Goal: Task Accomplishment & Management: Manage account settings

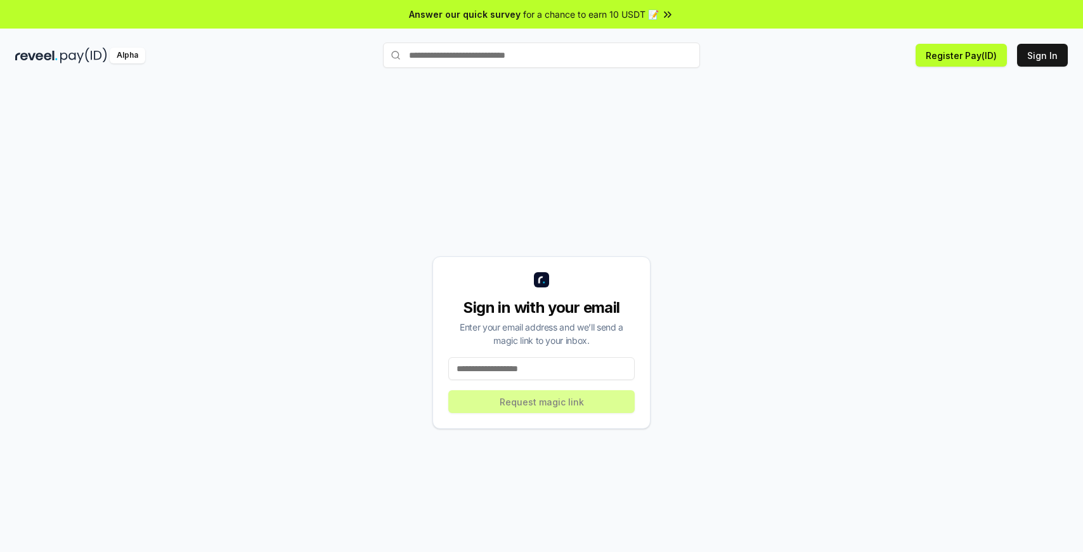
click at [654, 13] on span "for a chance to earn 10 USDT 📝" at bounding box center [591, 14] width 136 height 13
click at [1044, 58] on button "Sign In" at bounding box center [1042, 55] width 51 height 23
click at [535, 370] on input at bounding box center [541, 368] width 186 height 23
type input "**********"
click at [546, 409] on button "Request magic link" at bounding box center [541, 401] width 186 height 23
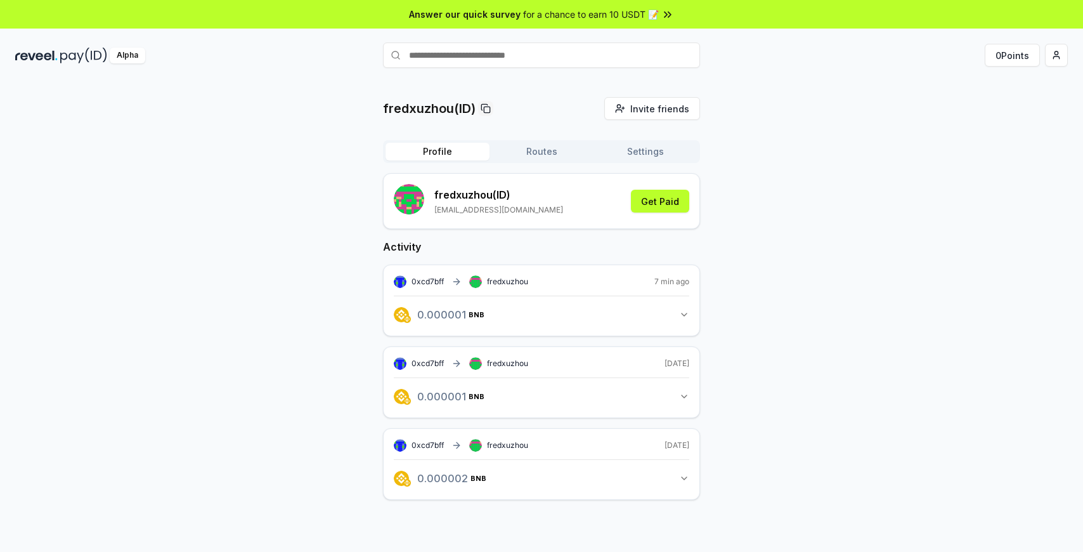
click at [535, 152] on button "Routes" at bounding box center [542, 152] width 104 height 18
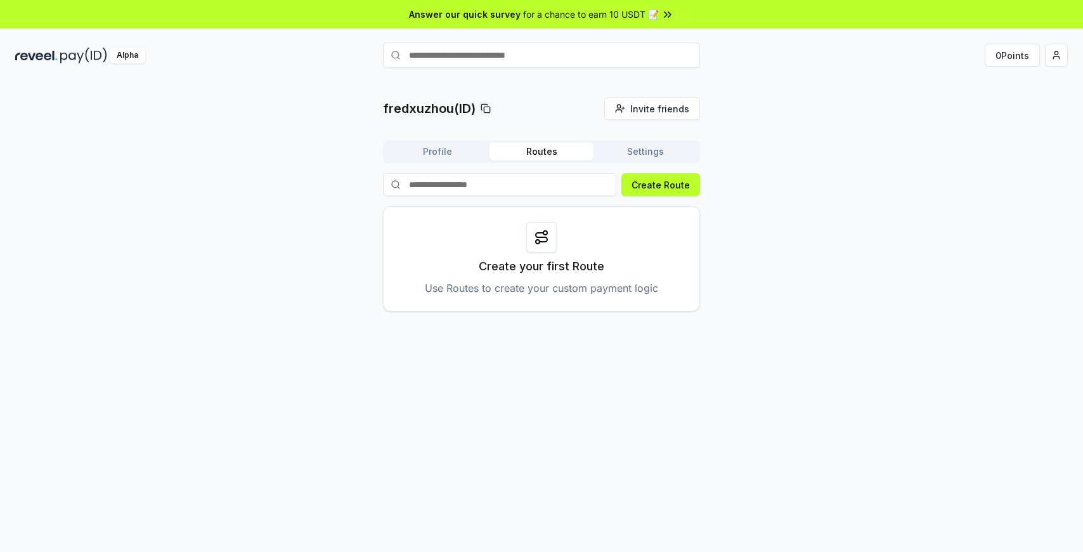
click at [649, 153] on button "Settings" at bounding box center [645, 152] width 104 height 18
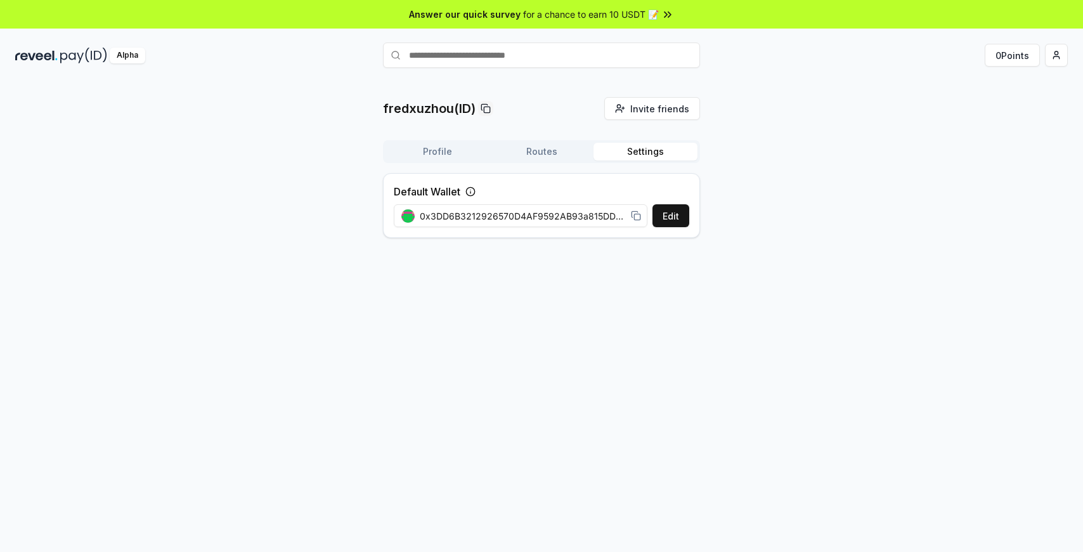
click at [430, 152] on button "Profile" at bounding box center [438, 152] width 104 height 18
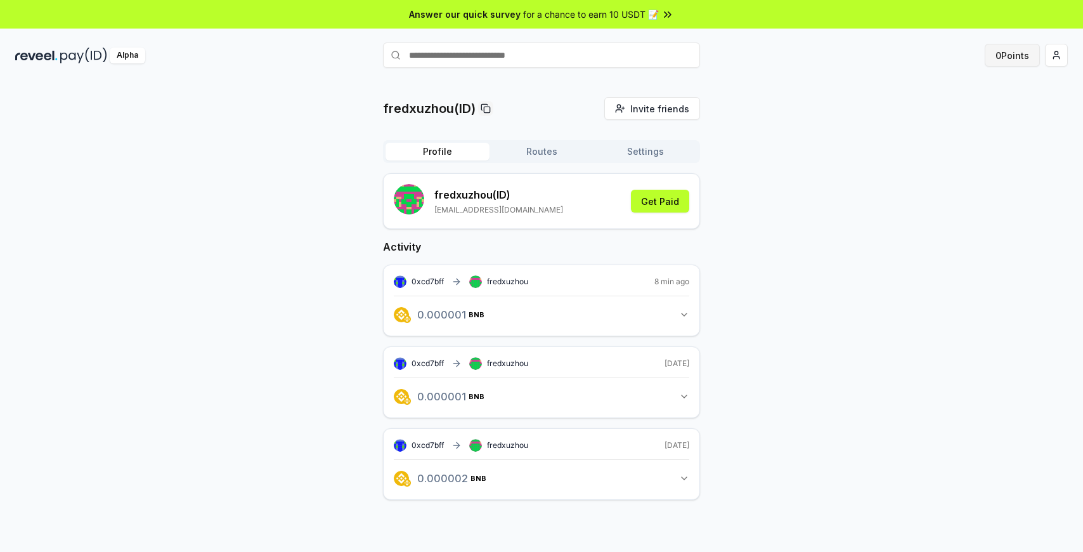
click at [1018, 55] on button "0 Points" at bounding box center [1012, 55] width 55 height 23
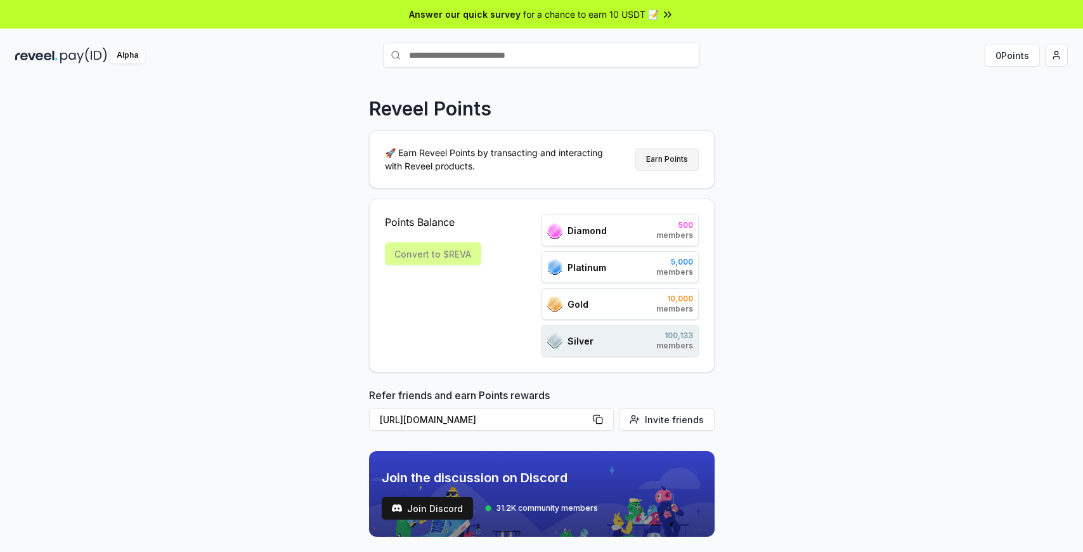
click at [671, 161] on button "Earn Points" at bounding box center [666, 159] width 63 height 23
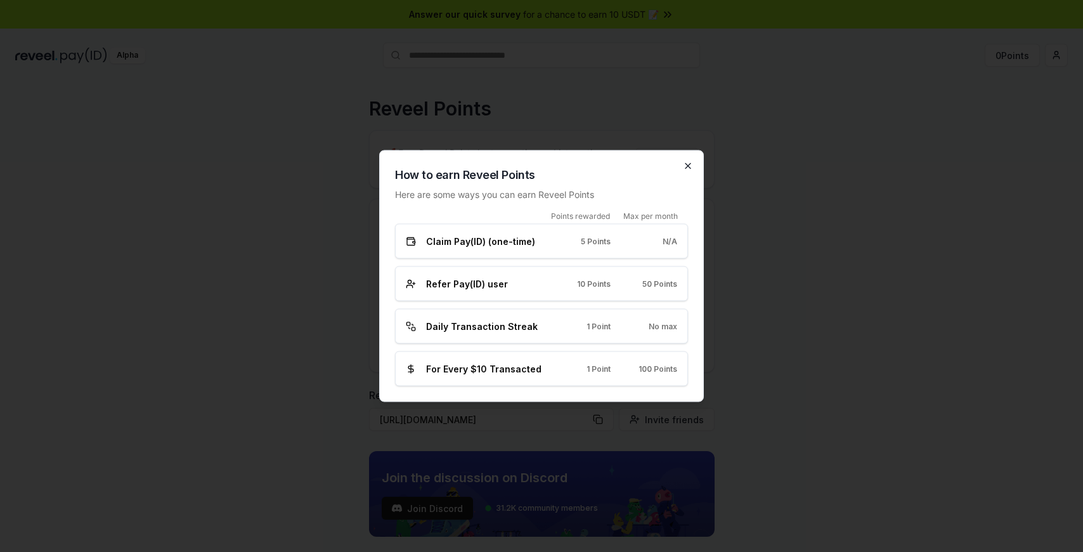
click at [688, 164] on icon "button" at bounding box center [688, 166] width 10 height 10
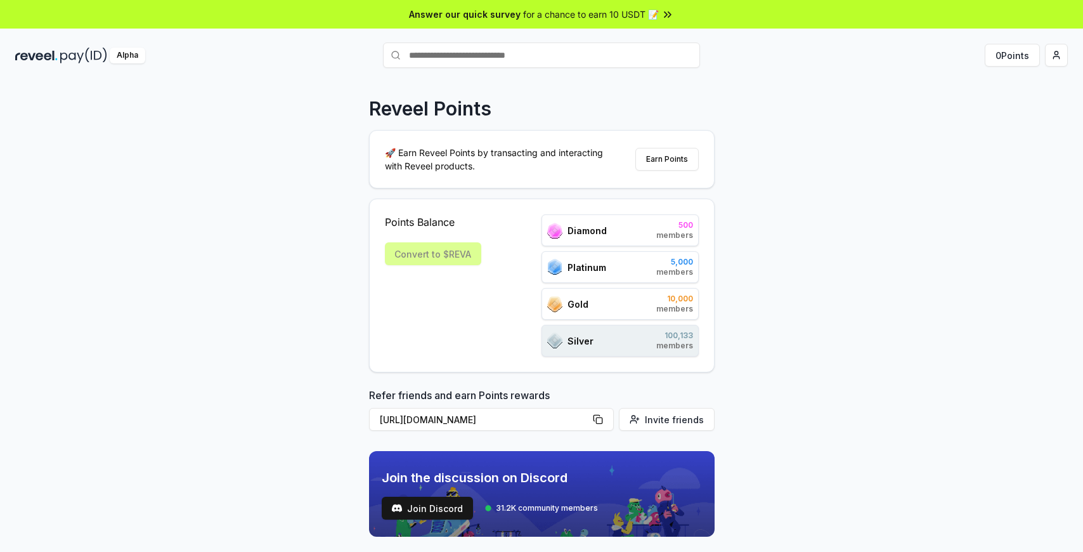
click at [757, 224] on div "Reveel Points 🚀 Earn Reveel Points by transacting and interacting with Reveel p…" at bounding box center [541, 330] width 1083 height 516
click at [431, 252] on div "Convert to $REVA" at bounding box center [433, 253] width 96 height 23
click at [453, 252] on div "Convert to $REVA" at bounding box center [433, 253] width 96 height 23
click at [482, 281] on div "Points Balance Convert to $REVA Diamond 500 members Platinum 5,000 members Gold…" at bounding box center [542, 285] width 314 height 142
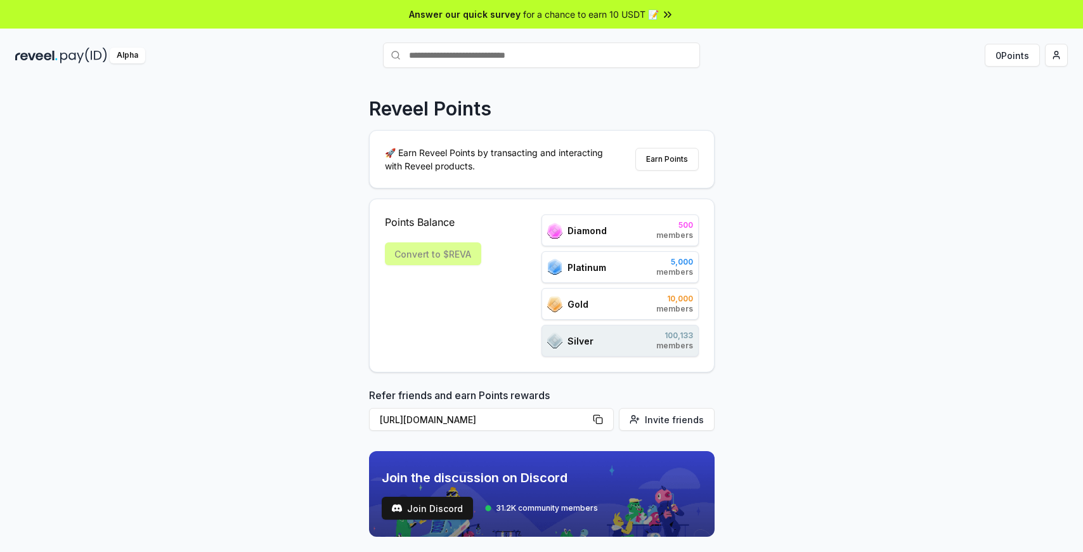
click at [202, 320] on div "Reveel Points 🚀 Earn Reveel Points by transacting and interacting with Reveel p…" at bounding box center [541, 330] width 1083 height 516
click at [445, 508] on span "Join Discord" at bounding box center [435, 508] width 56 height 13
click at [118, 56] on div "Alpha" at bounding box center [128, 56] width 36 height 16
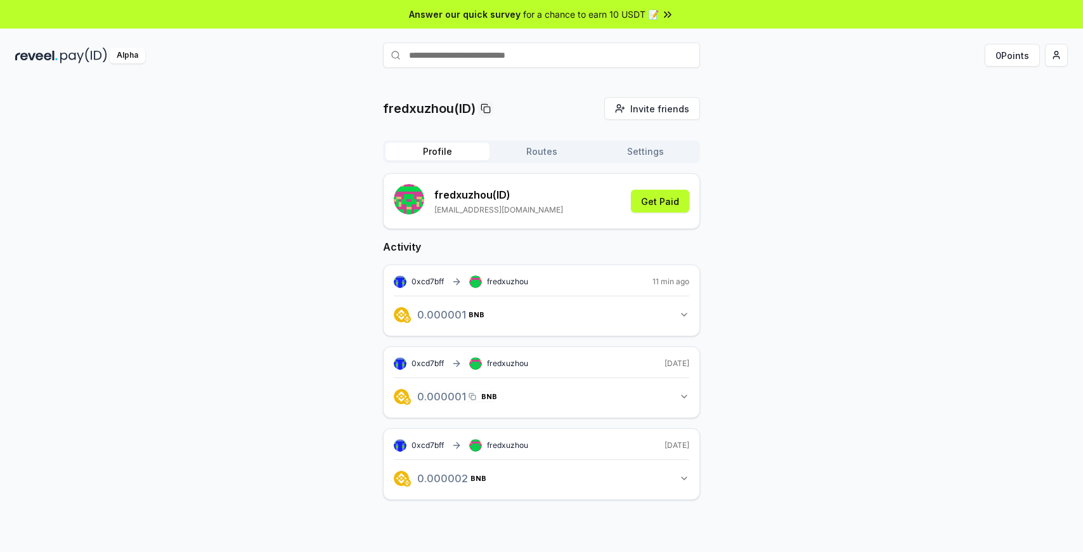
click at [484, 398] on span "BNB" at bounding box center [489, 396] width 16 height 8
click at [429, 280] on span "0xcd7bff" at bounding box center [428, 281] width 32 height 10
click at [403, 281] on rect at bounding box center [400, 282] width 13 height 13
click at [421, 281] on span "0xcd7bff" at bounding box center [428, 281] width 32 height 10
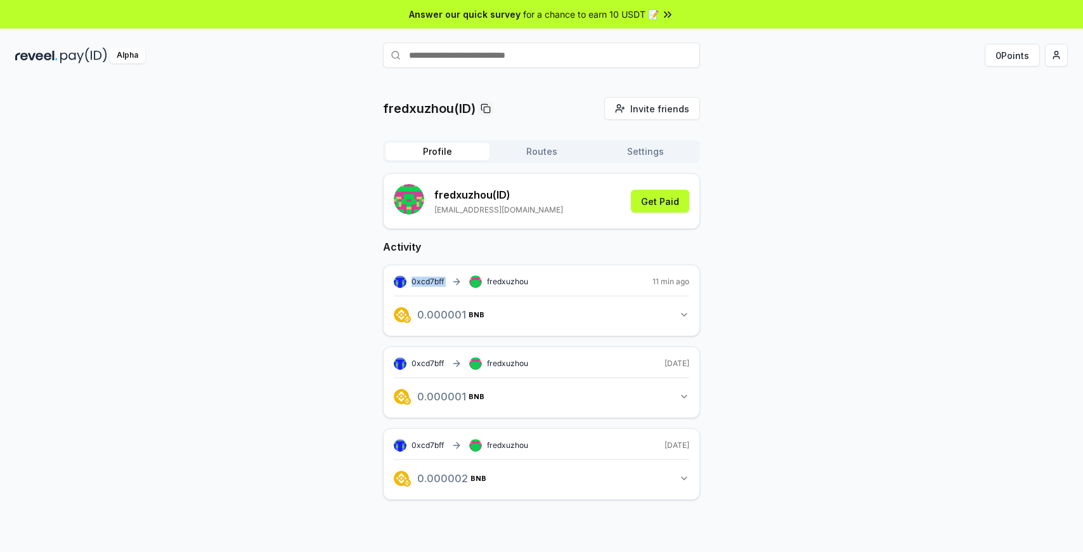
click at [421, 281] on span "0xcd7bff" at bounding box center [428, 281] width 32 height 10
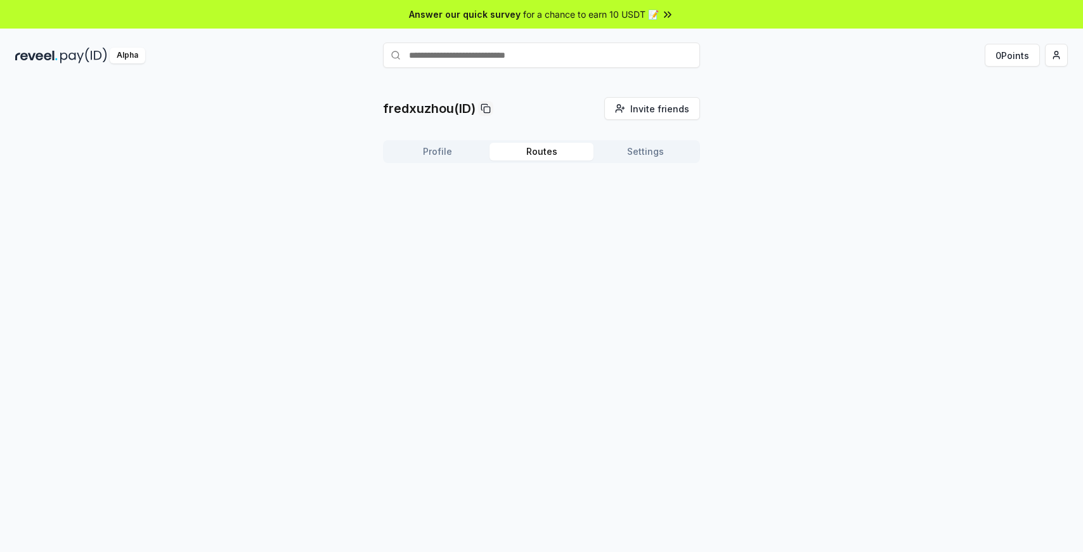
click at [537, 150] on button "Routes" at bounding box center [542, 152] width 104 height 18
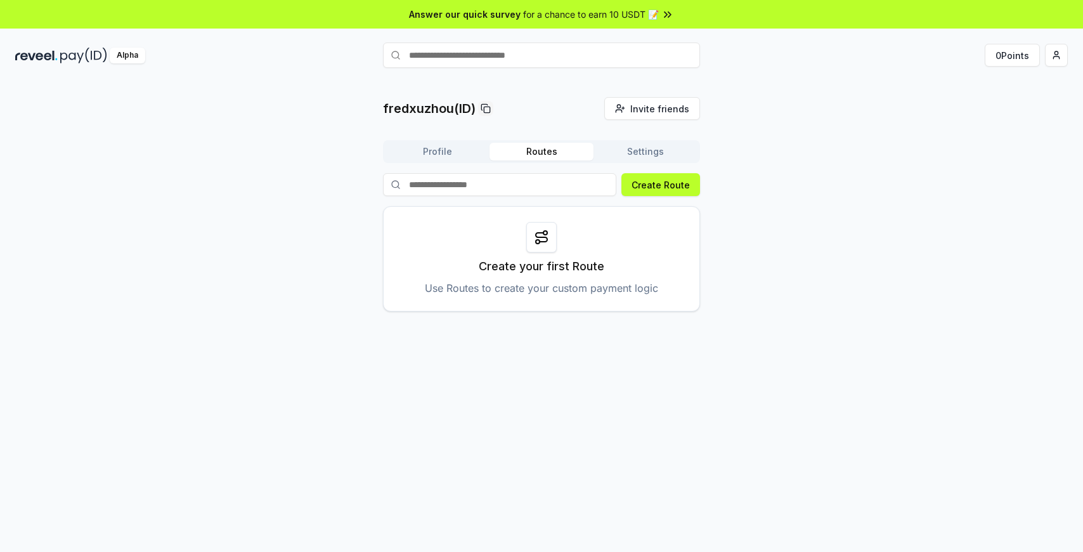
click at [644, 153] on button "Settings" at bounding box center [645, 152] width 104 height 18
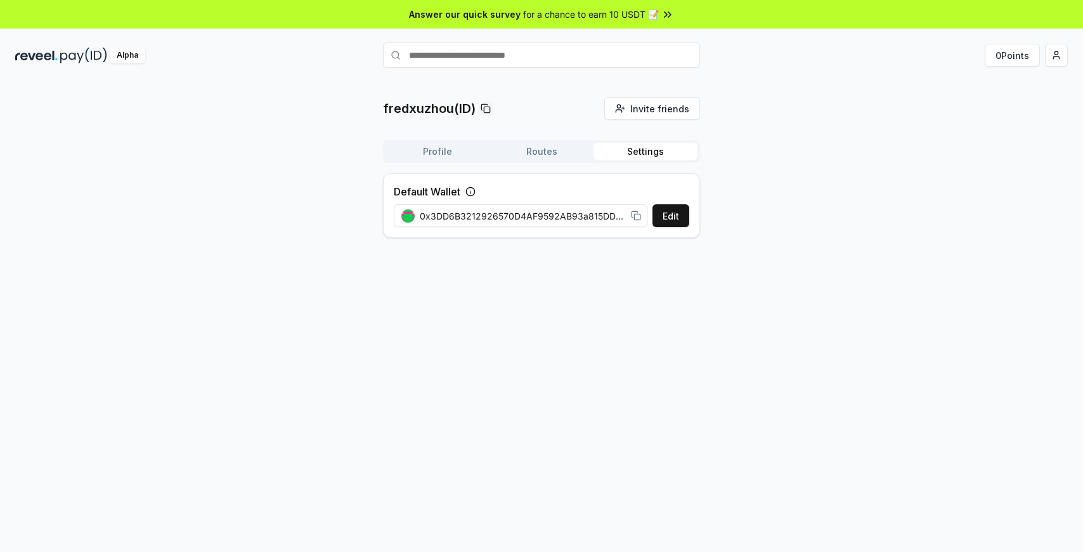
click at [443, 145] on button "Profile" at bounding box center [438, 152] width 104 height 18
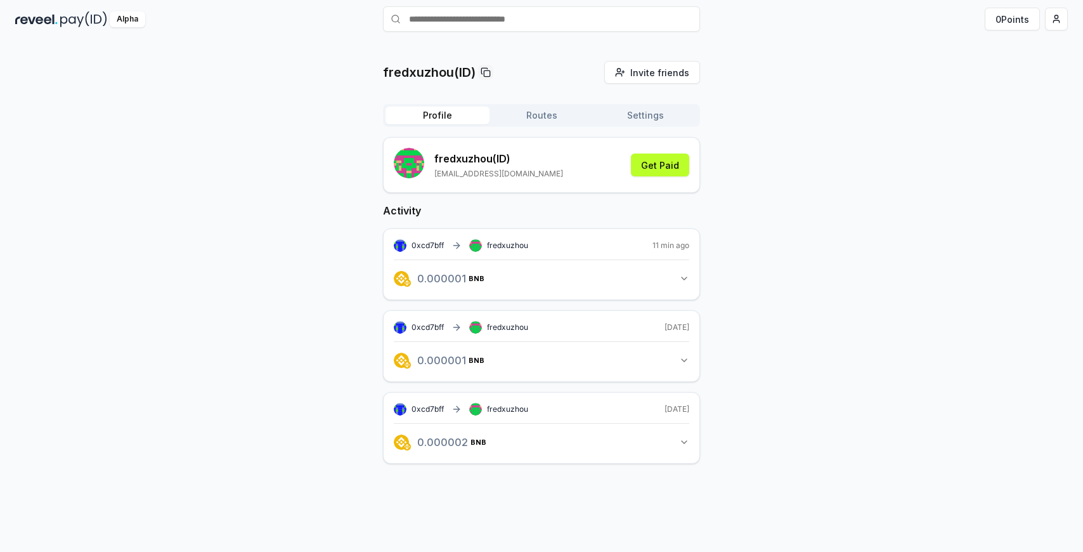
scroll to position [36, 0]
click at [687, 435] on button "0.000002 BNB 0.0000022 BNB" at bounding box center [541, 442] width 295 height 22
click at [466, 496] on icon at bounding box center [466, 497] width 5 height 5
click at [465, 500] on icon at bounding box center [465, 497] width 3 height 3
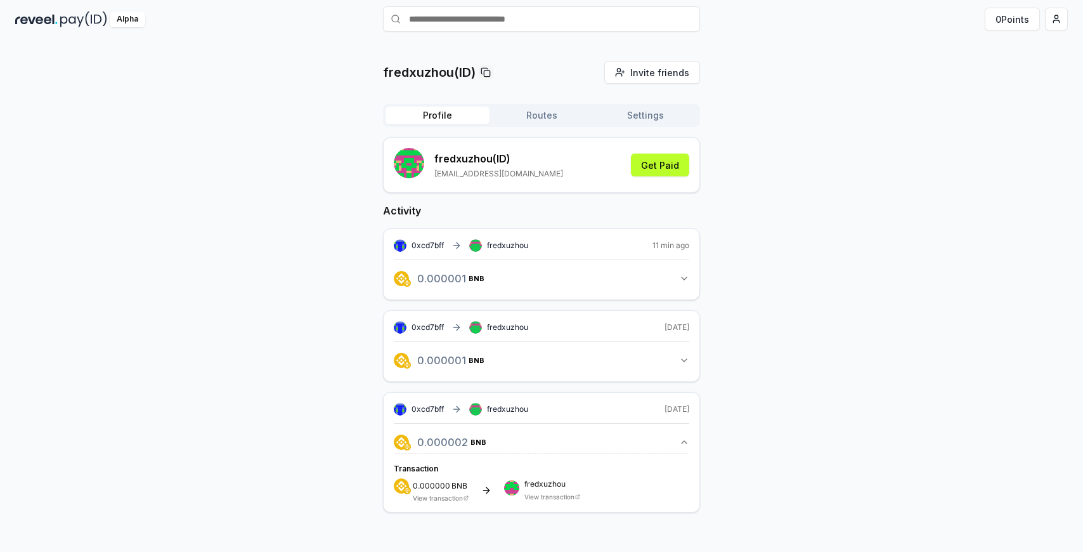
click at [465, 496] on icon at bounding box center [466, 497] width 5 height 5
click at [477, 496] on div "0.000000 BNB View transaction fredxuzhou View transaction" at bounding box center [541, 489] width 295 height 23
click at [464, 496] on icon at bounding box center [466, 497] width 5 height 5
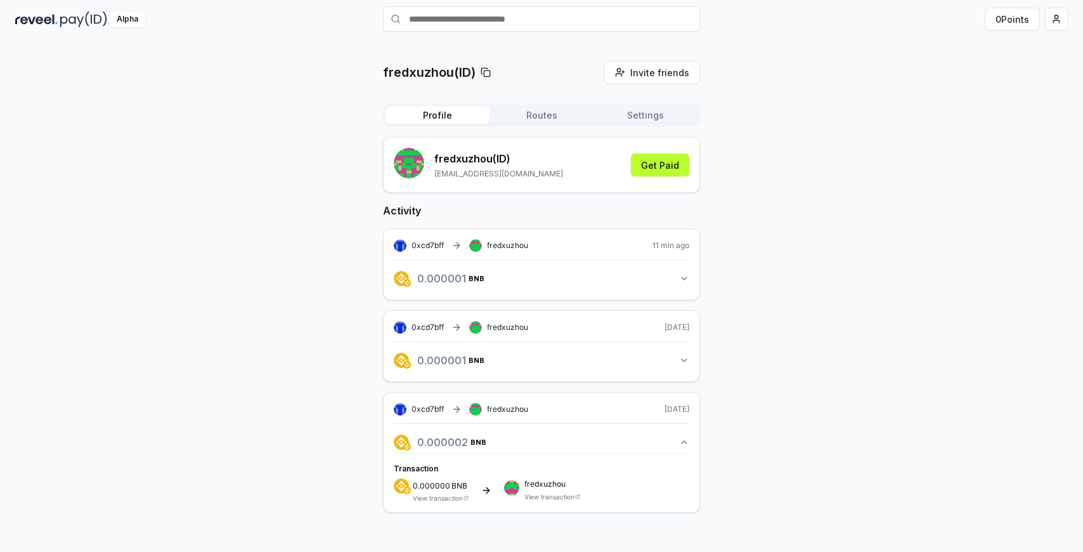
click at [464, 496] on icon at bounding box center [466, 497] width 5 height 5
click at [474, 495] on div "0.000000 BNB View transaction fredxuzhou View transaction" at bounding box center [541, 489] width 295 height 23
click at [476, 482] on div "0.000000 BNB View transaction fredxuzhou View transaction" at bounding box center [541, 489] width 295 height 23
click at [470, 445] on span "0.0000022 BNB" at bounding box center [461, 442] width 88 height 10
click at [469, 500] on div "0.000000 BNB View transaction fredxuzhou View transaction" at bounding box center [541, 489] width 295 height 23
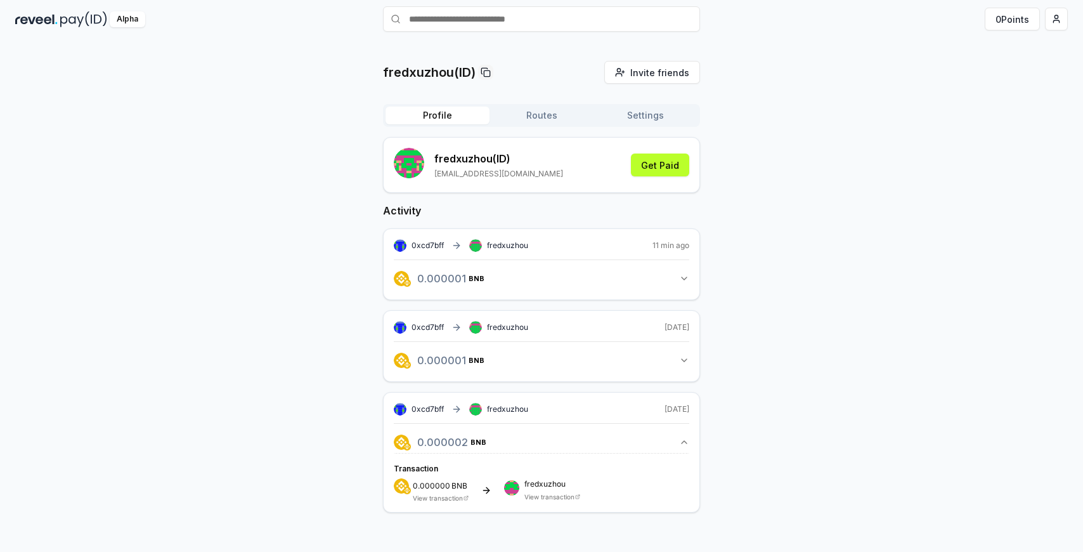
click at [467, 496] on icon at bounding box center [466, 497] width 5 height 5
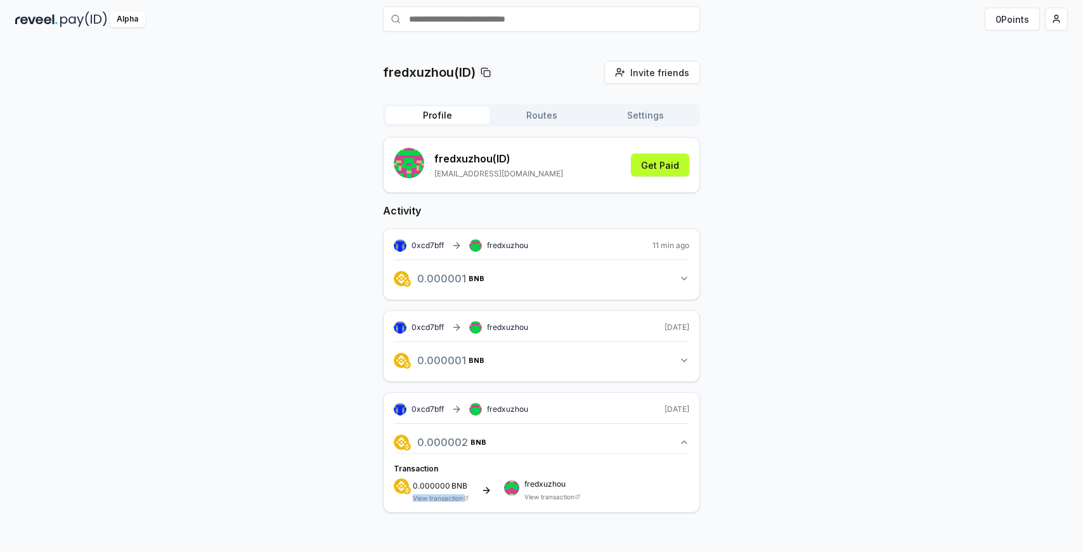
click at [466, 497] on icon at bounding box center [466, 497] width 5 height 5
click at [600, 496] on div "0.000000 BNB View transaction fredxuzhou View transaction" at bounding box center [541, 489] width 295 height 23
click at [577, 496] on icon at bounding box center [578, 496] width 3 height 3
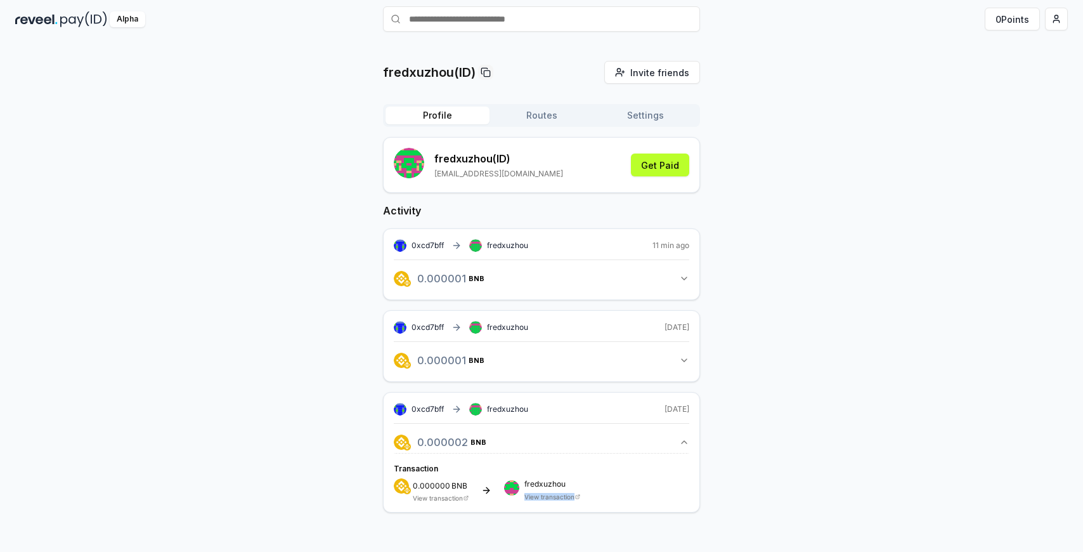
click at [577, 496] on icon at bounding box center [578, 496] width 3 height 3
click at [479, 410] on g at bounding box center [475, 409] width 13 height 13
click at [410, 411] on div "0xcd7bff fredxuzhou" at bounding box center [461, 409] width 134 height 13
click at [427, 410] on span "0xcd7bff" at bounding box center [428, 409] width 32 height 10
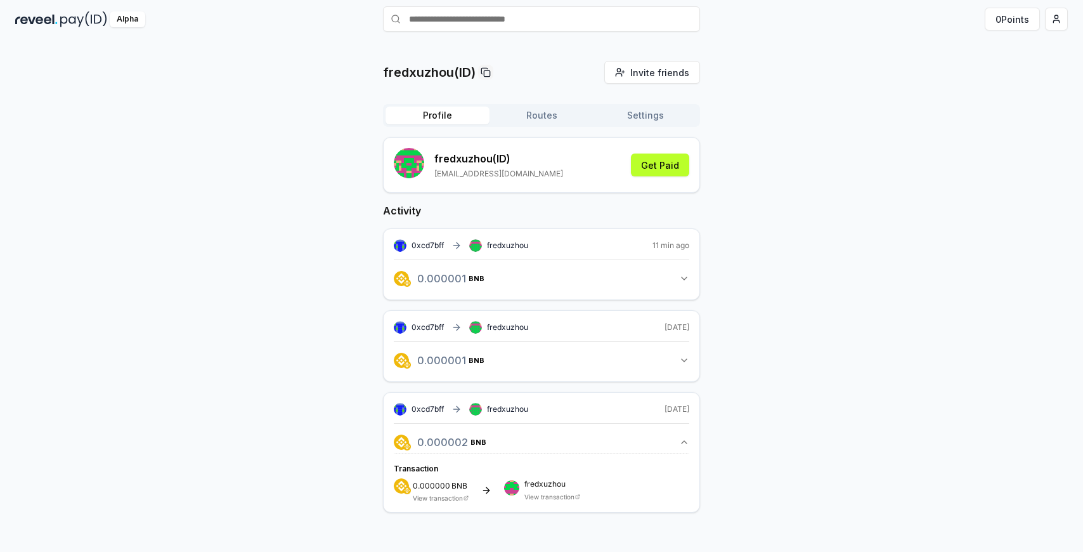
click at [427, 410] on span "0xcd7bff" at bounding box center [428, 409] width 32 height 10
click at [683, 444] on icon "button" at bounding box center [684, 442] width 10 height 10
